Goal: Navigation & Orientation: Find specific page/section

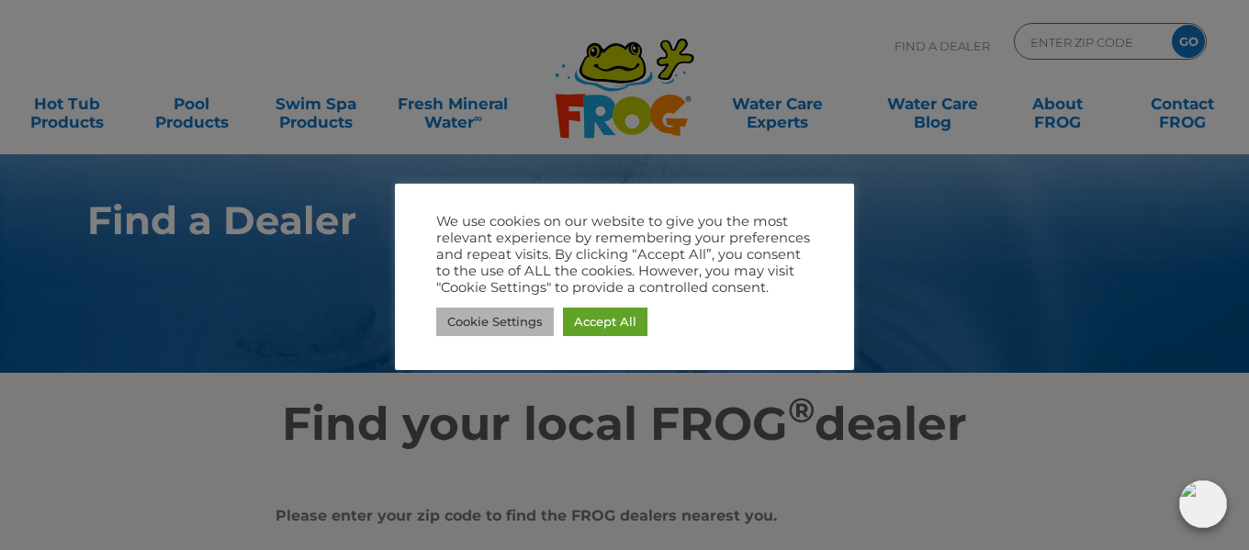
click at [524, 323] on link "Cookie Settings" at bounding box center [495, 322] width 118 height 28
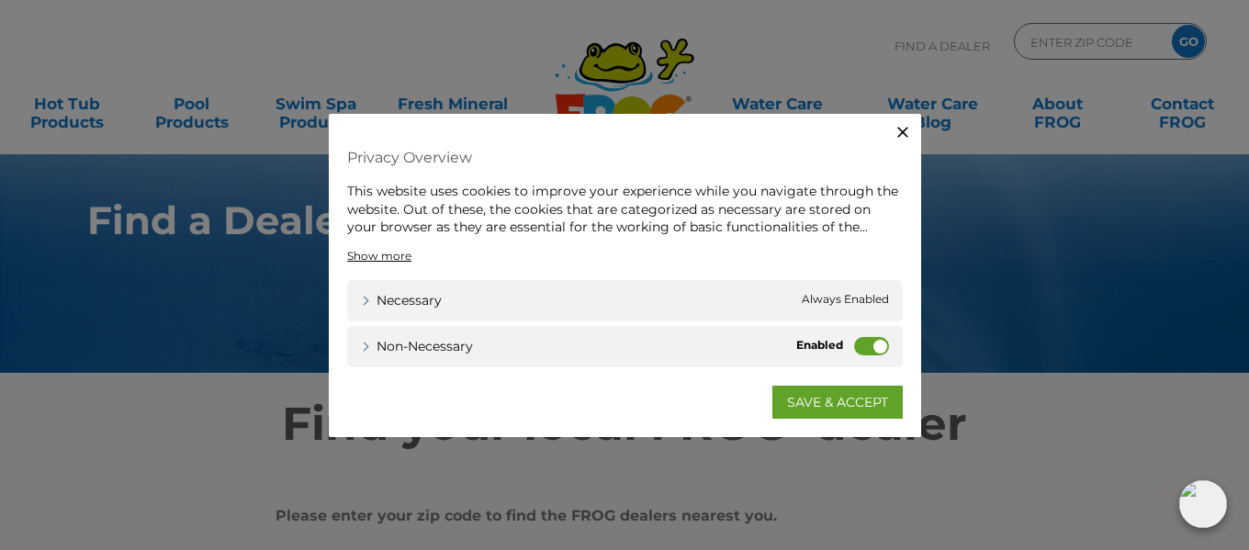
click at [867, 349] on label "Non-necessary" at bounding box center [871, 345] width 35 height 18
click at [0, 0] on input "Non-necessary" at bounding box center [0, 0] width 0 height 0
click at [809, 414] on link "SAVE & ACCEPT" at bounding box center [837, 401] width 130 height 33
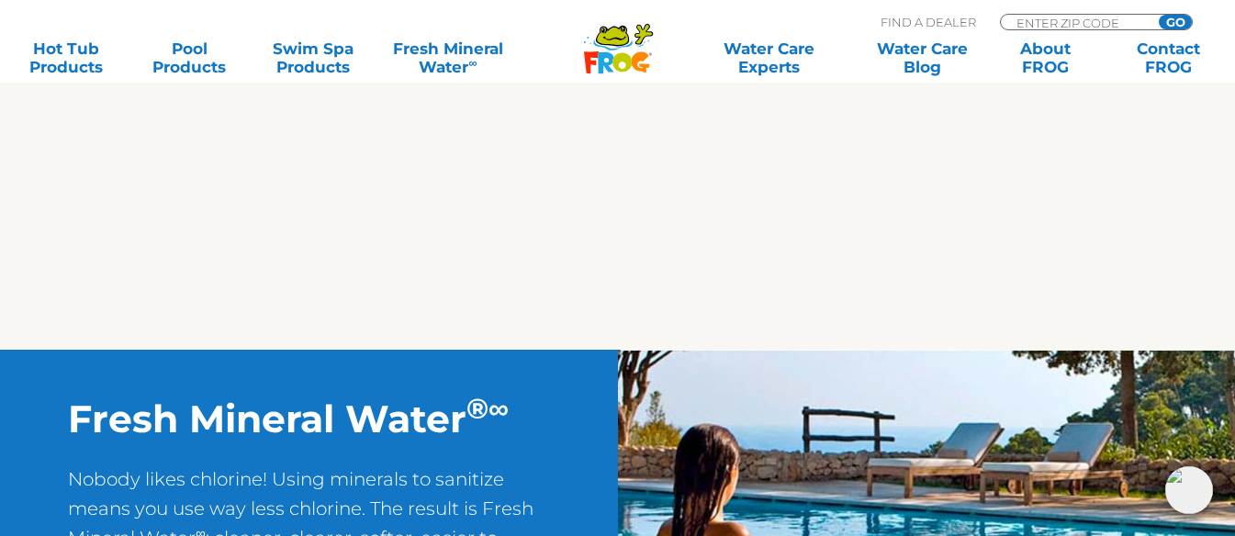
scroll to position [827, 0]
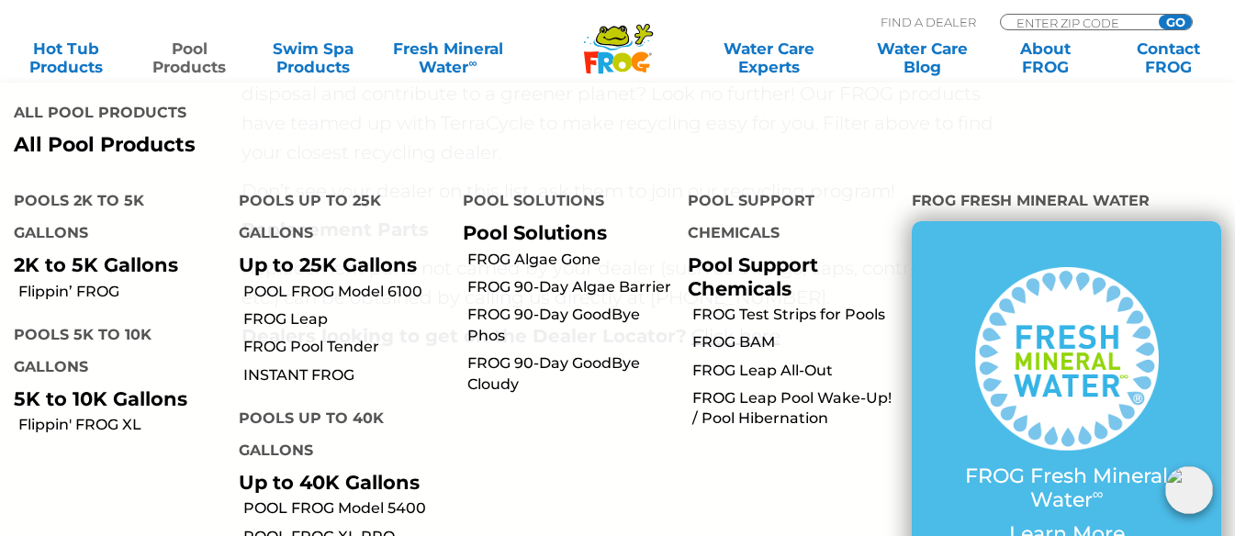
click at [196, 59] on link "Pool Products" at bounding box center [189, 57] width 96 height 37
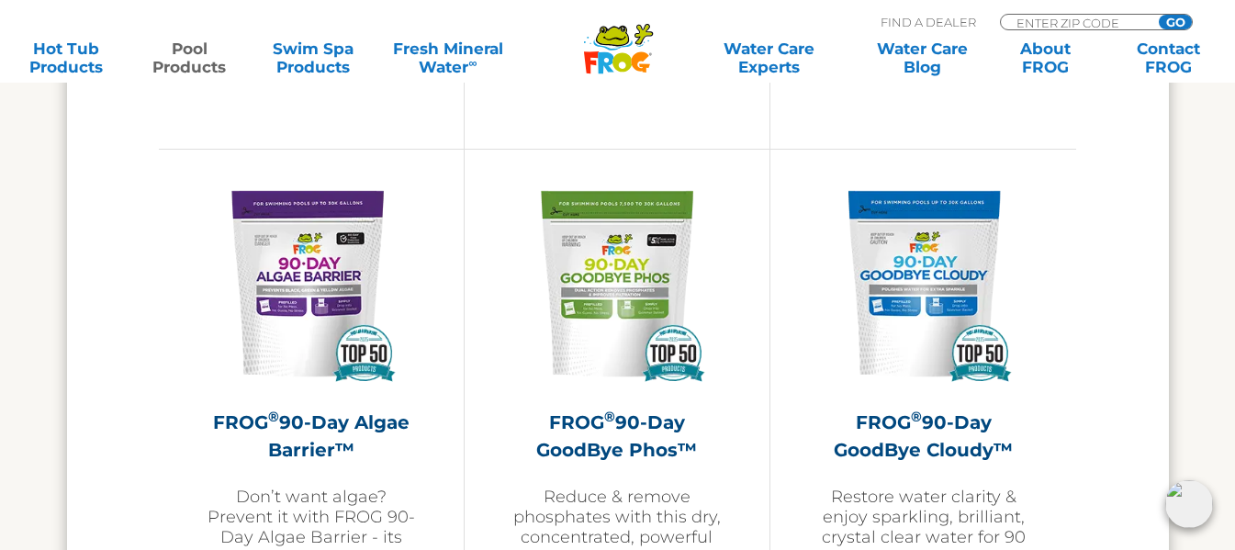
scroll to position [6154, 0]
